Goal: Information Seeking & Learning: Understand process/instructions

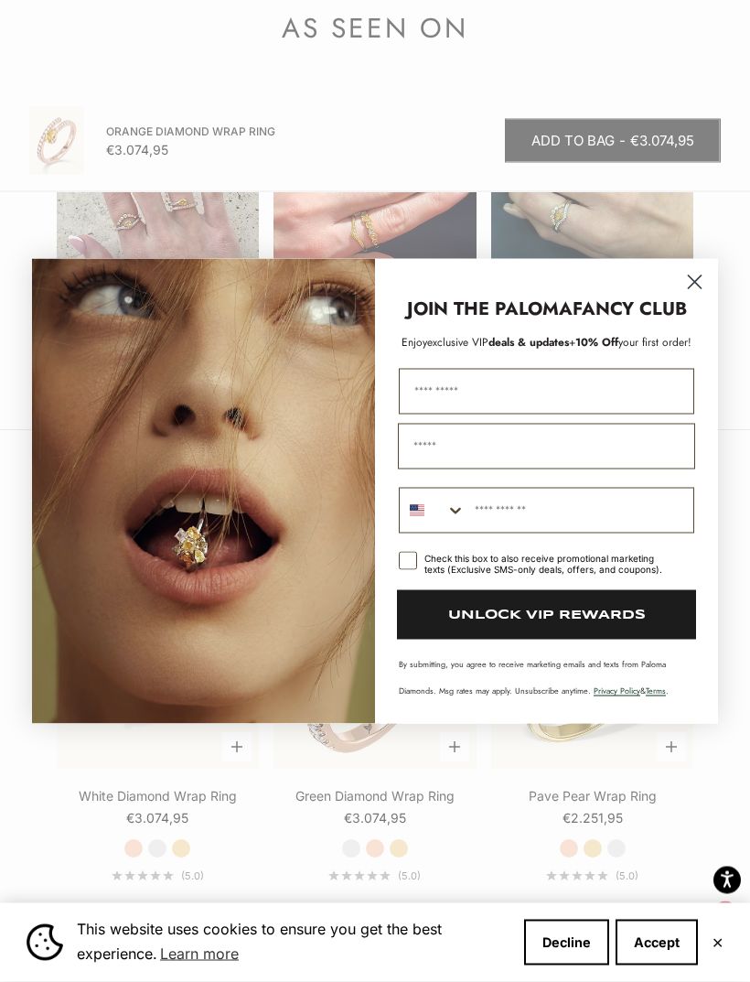
scroll to position [2663, 0]
click at [688, 296] on circle "Close dialog" at bounding box center [695, 281] width 30 height 30
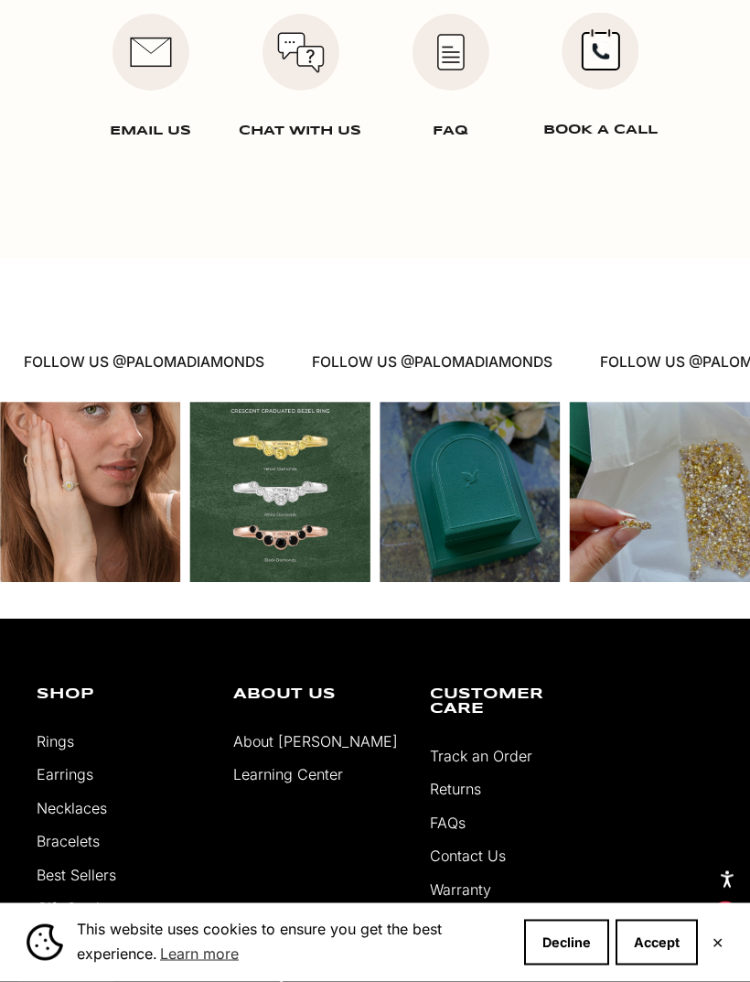
scroll to position [3913, 0]
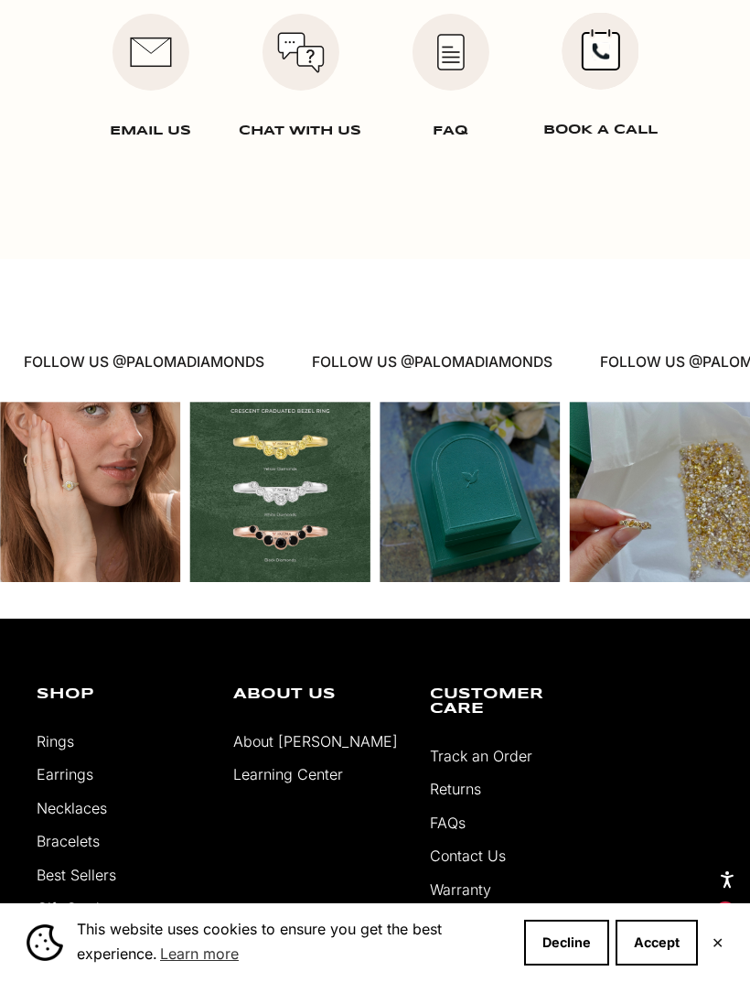
click at [310, 732] on link "About [PERSON_NAME]" at bounding box center [315, 741] width 165 height 18
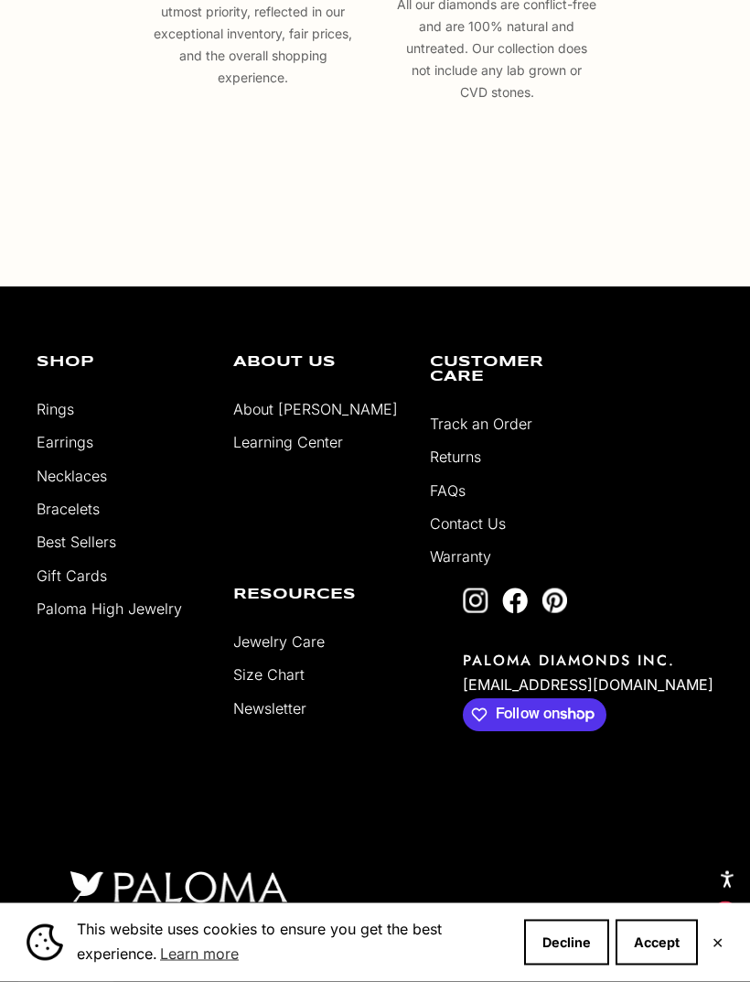
scroll to position [3312, 0]
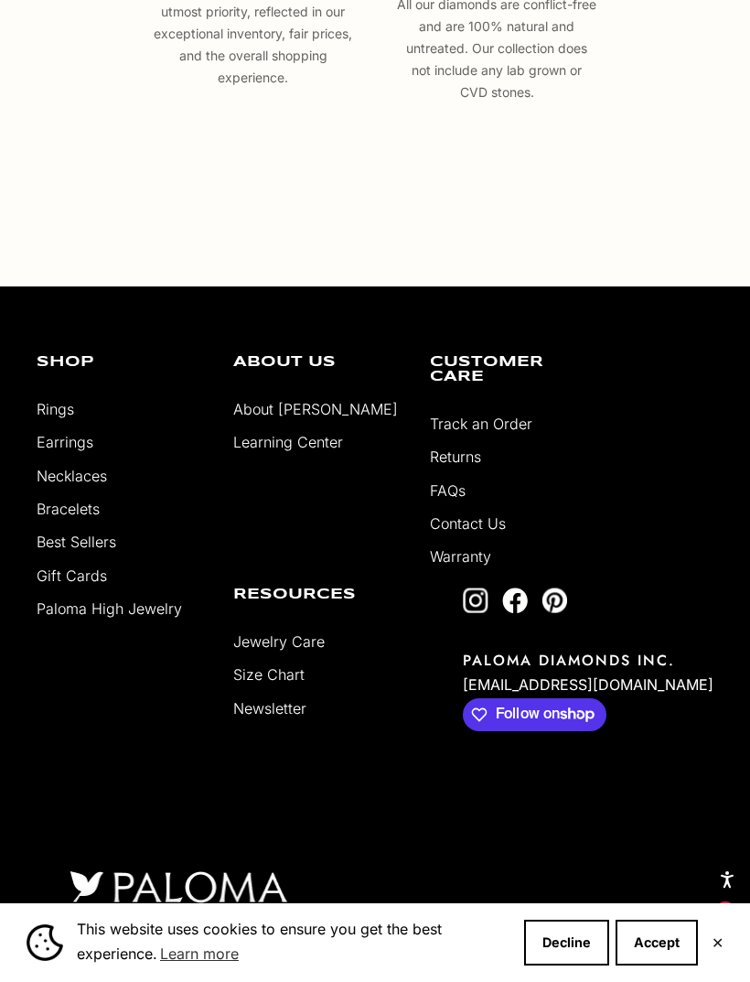
click at [485, 532] on link "Contact Us" at bounding box center [468, 523] width 76 height 18
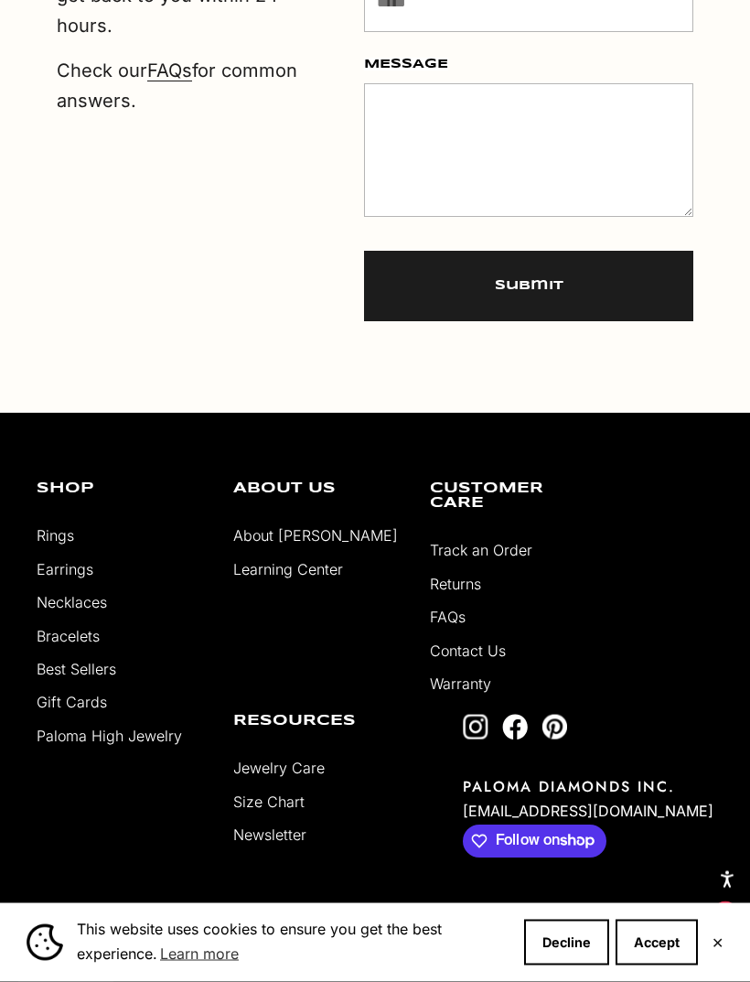
scroll to position [778, 0]
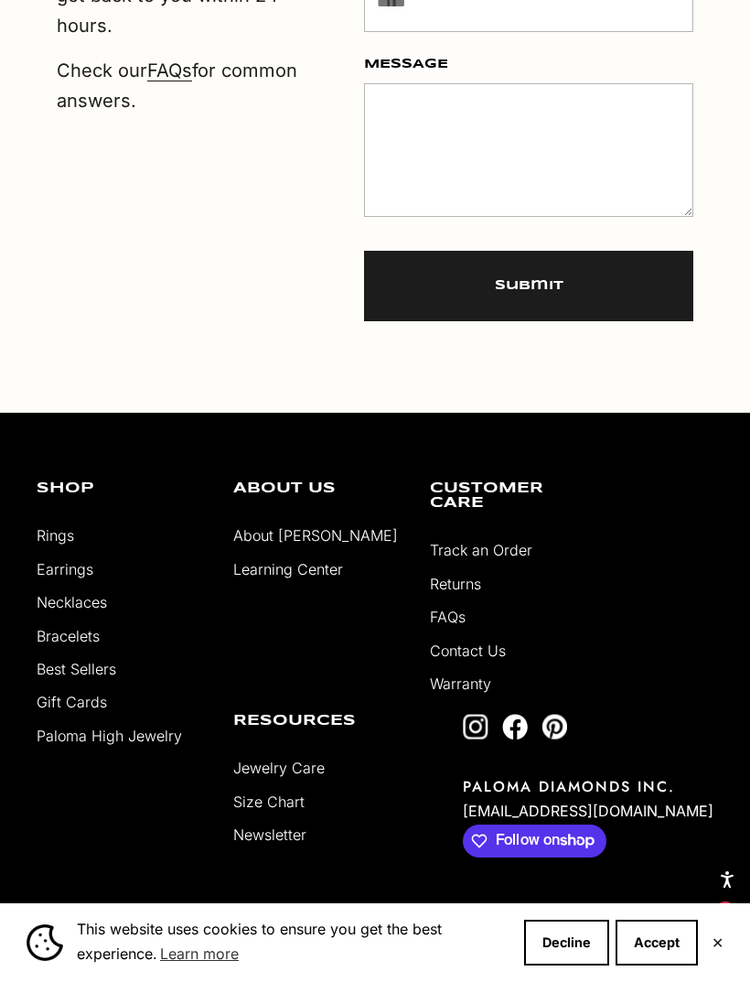
click at [475, 585] on link "Returns" at bounding box center [455, 584] width 51 height 18
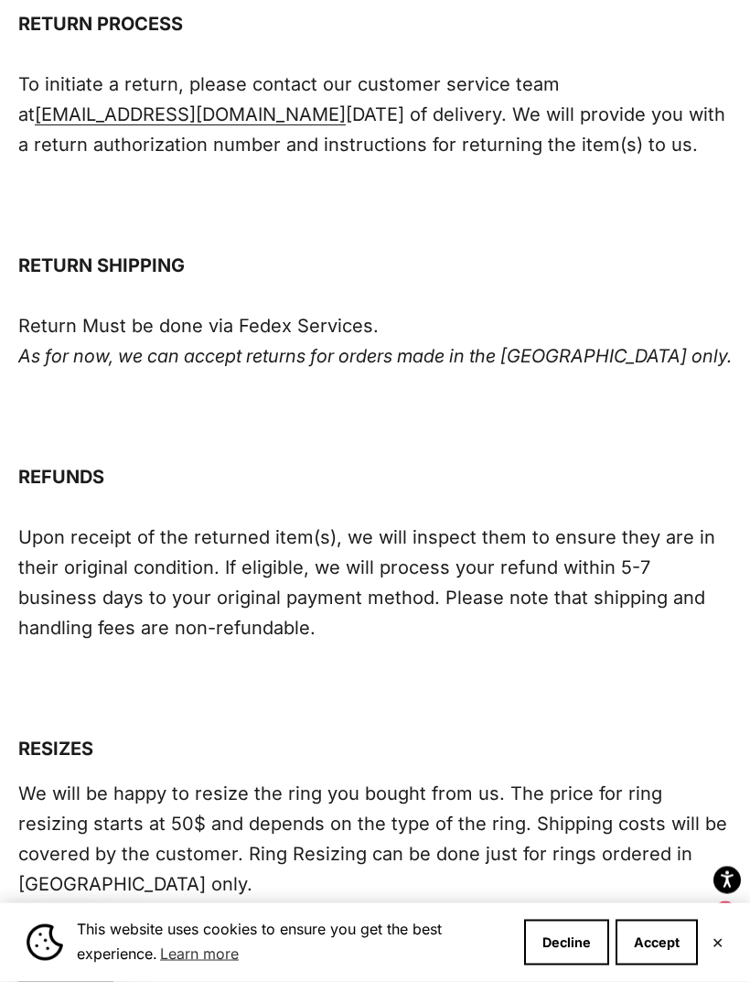
scroll to position [630, 0]
